Goal: Information Seeking & Learning: Learn about a topic

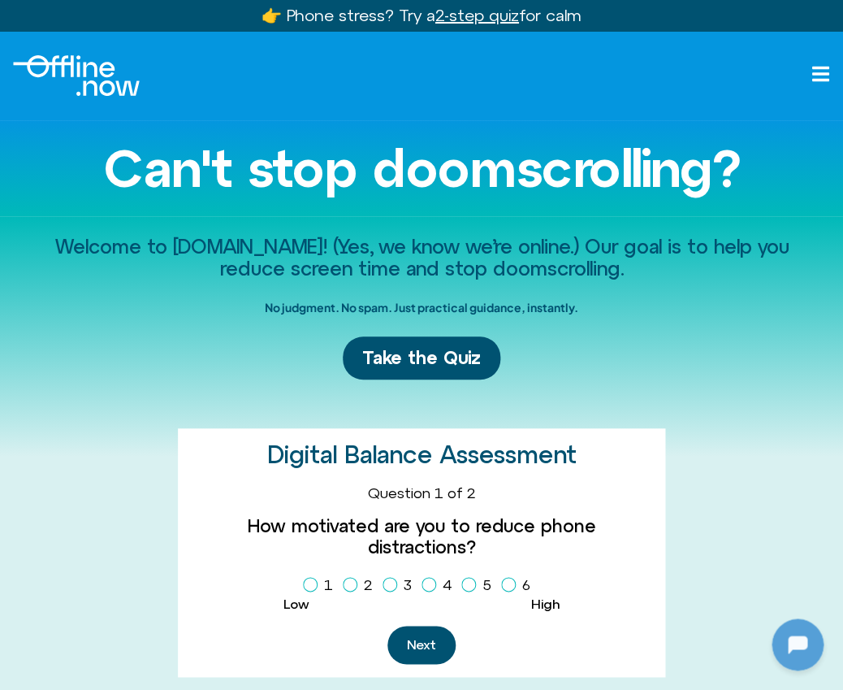
click at [813, 80] on icon at bounding box center [820, 74] width 17 height 15
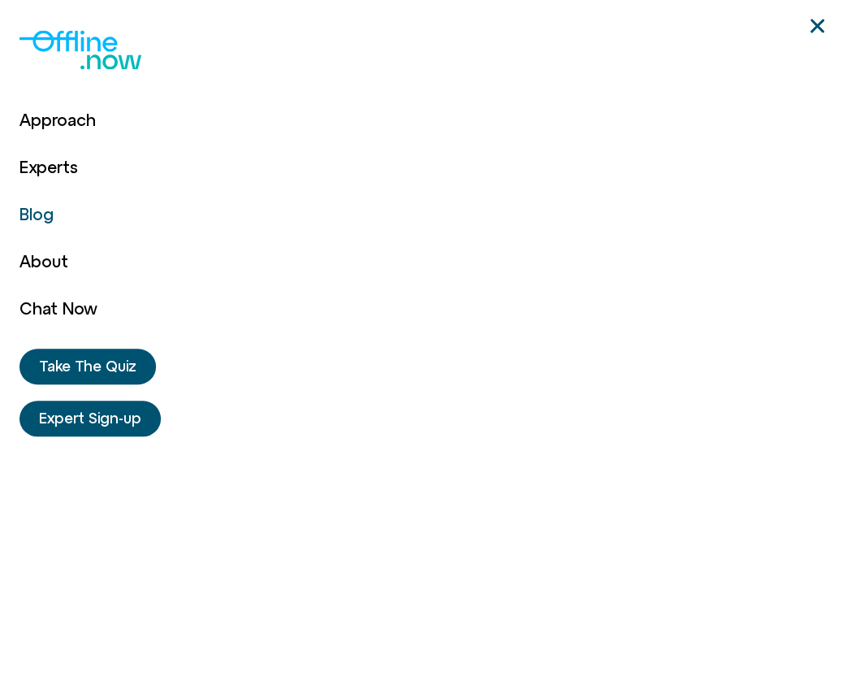
click at [29, 216] on link "Blog" at bounding box center [58, 214] width 78 height 47
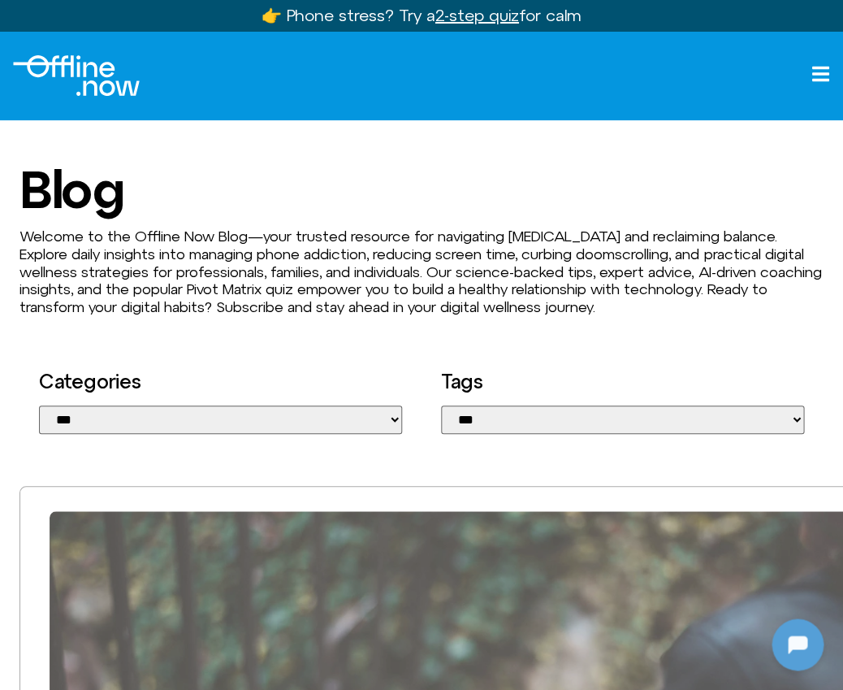
scroll to position [2, 0]
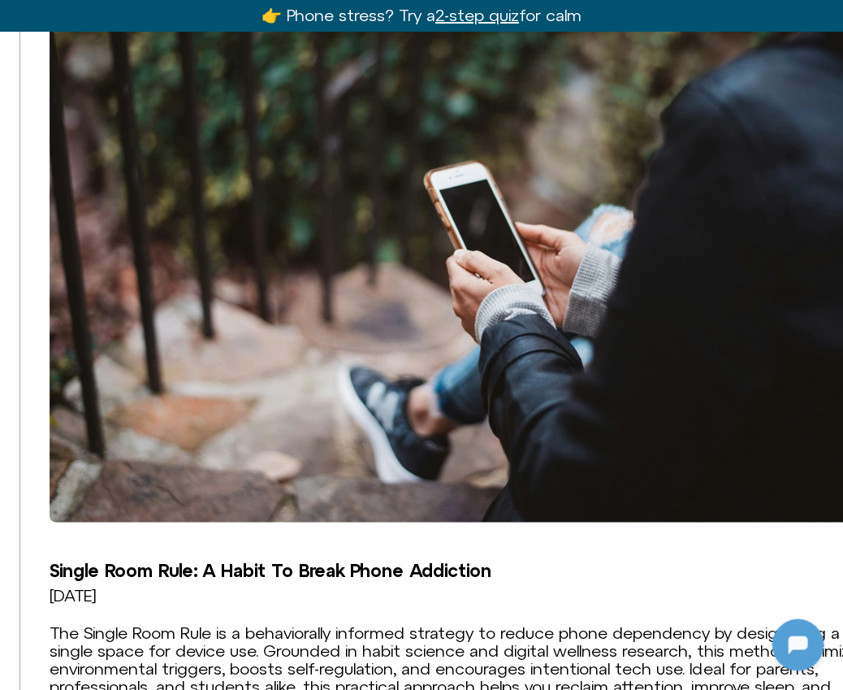
scroll to position [592, 0]
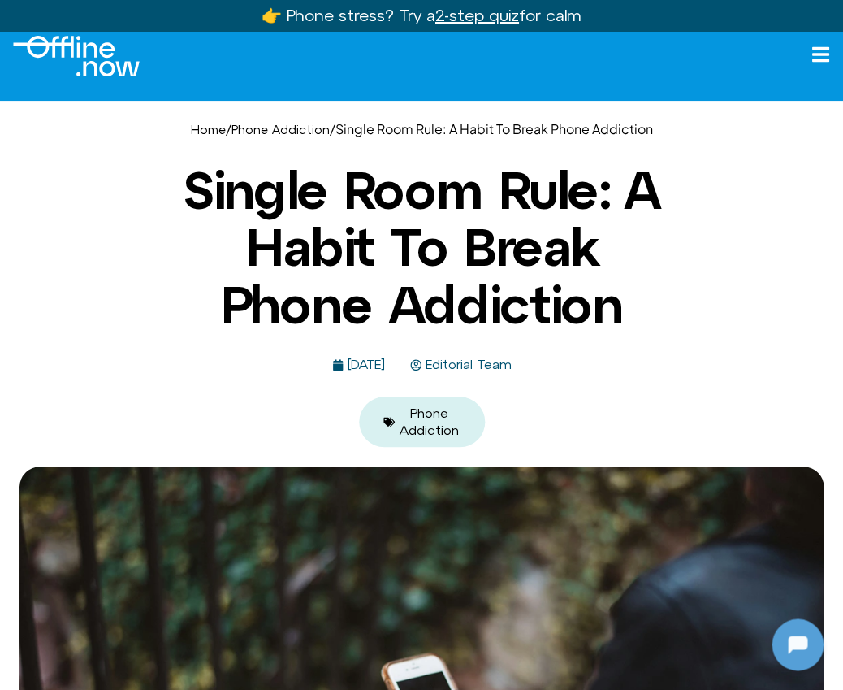
scroll to position [45, 0]
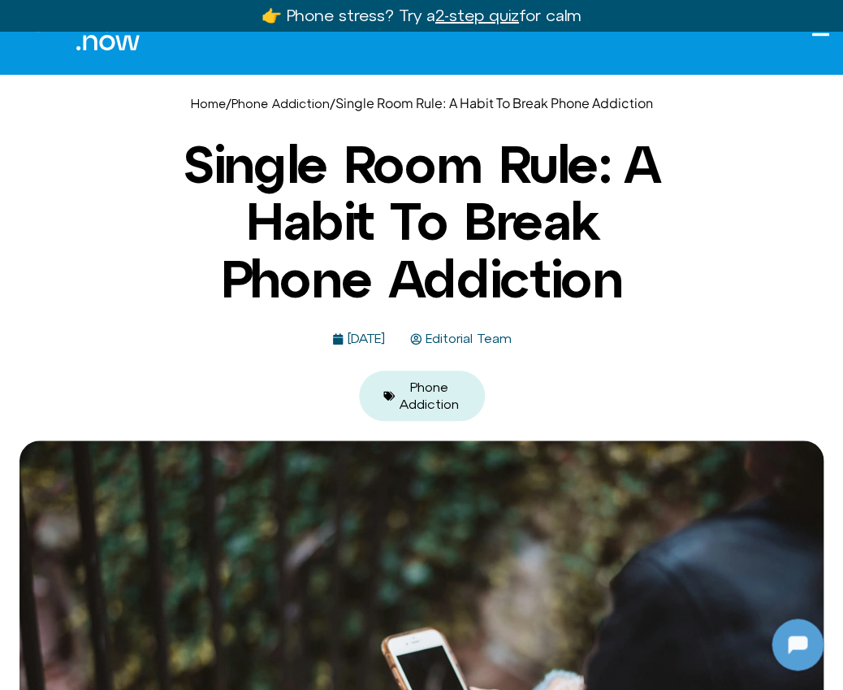
click at [431, 401] on link "Phone Addiction" at bounding box center [429, 395] width 59 height 32
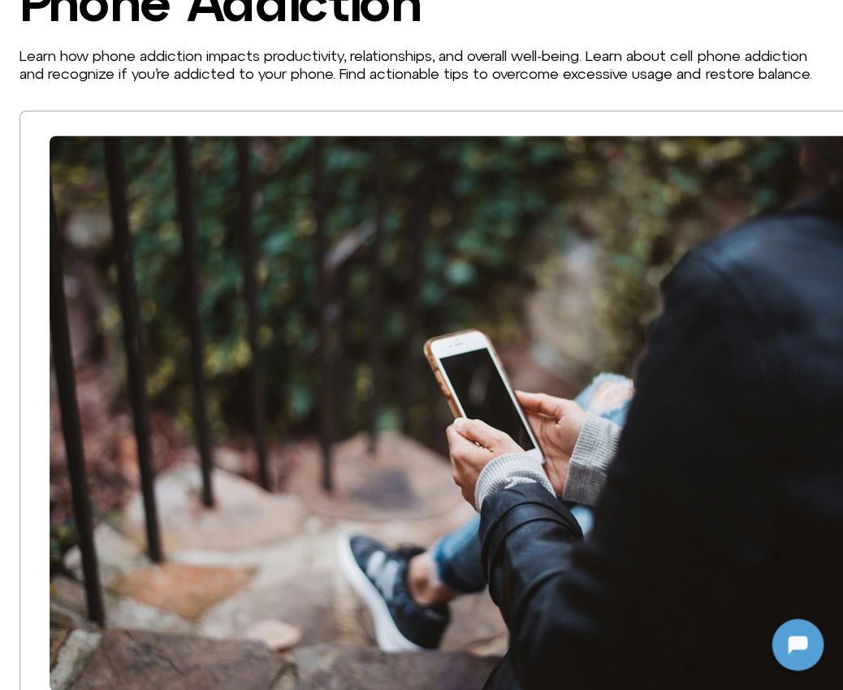
scroll to position [11, 0]
